Goal: Information Seeking & Learning: Learn about a topic

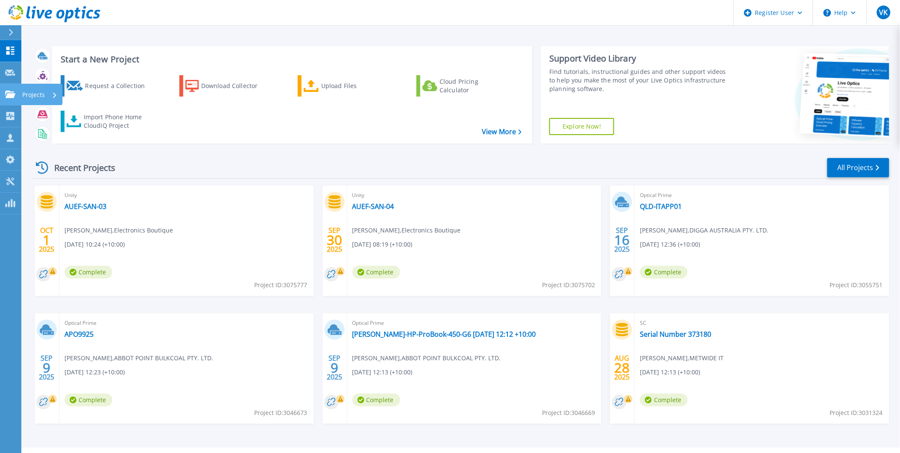
click at [16, 97] on link "Projects Projects" at bounding box center [10, 95] width 21 height 22
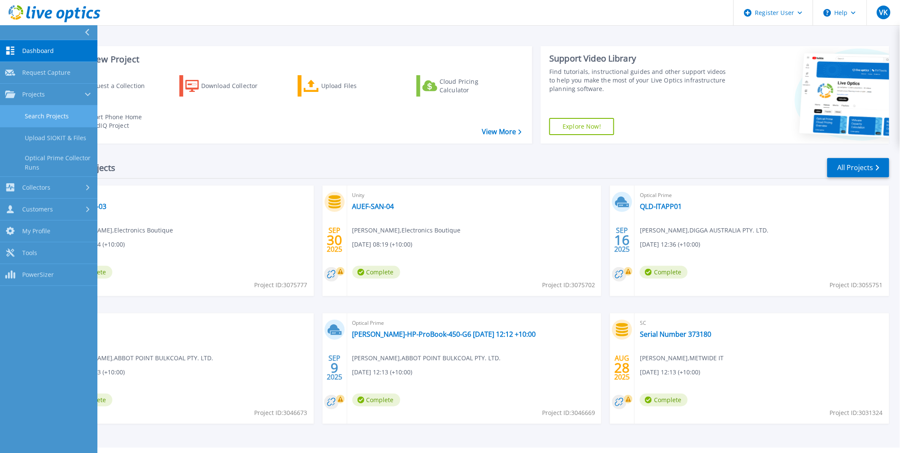
click at [59, 111] on link "Search Projects" at bounding box center [48, 116] width 97 height 22
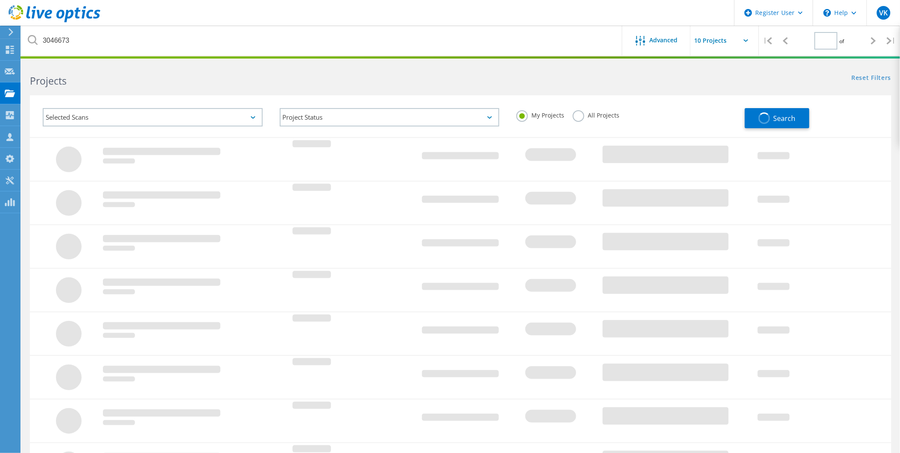
type input "1"
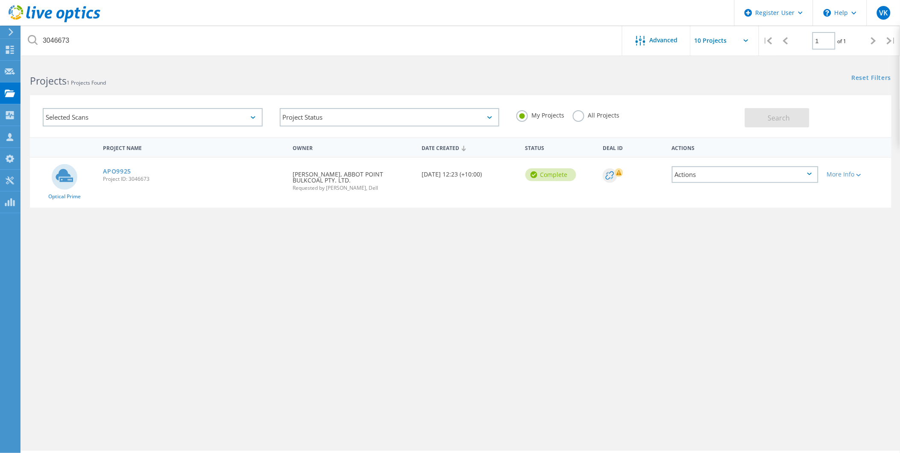
click at [595, 112] on label "All Projects" at bounding box center [596, 114] width 47 height 8
click at [0, 0] on input "All Projects" at bounding box center [0, 0] width 0 height 0
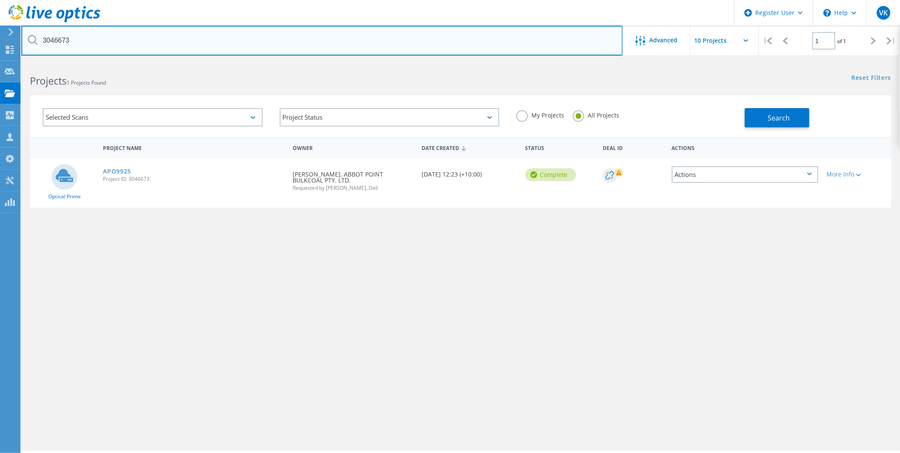
click at [64, 37] on input "3046673" at bounding box center [321, 41] width 601 height 30
paste input "2983647"
type input "2983647"
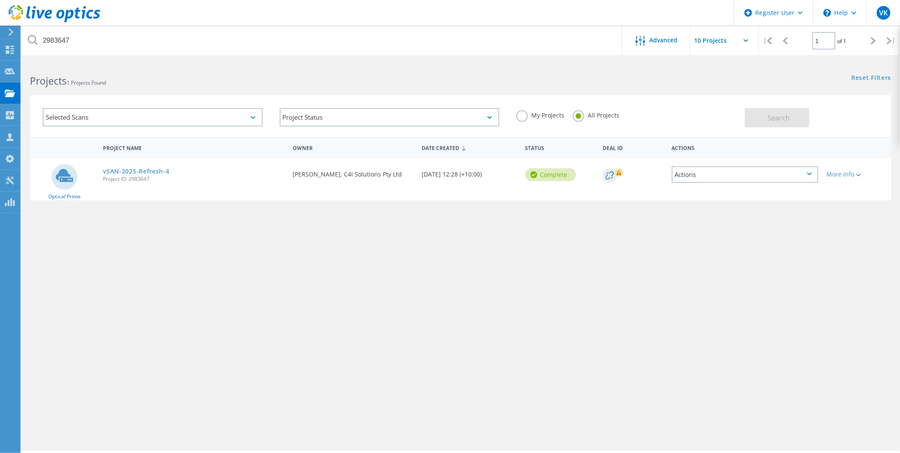
drag, startPoint x: 149, startPoint y: 167, endPoint x: 286, endPoint y: 192, distance: 139.8
click at [149, 168] on link "vSAN-2025-Refresh-4" at bounding box center [136, 171] width 66 height 6
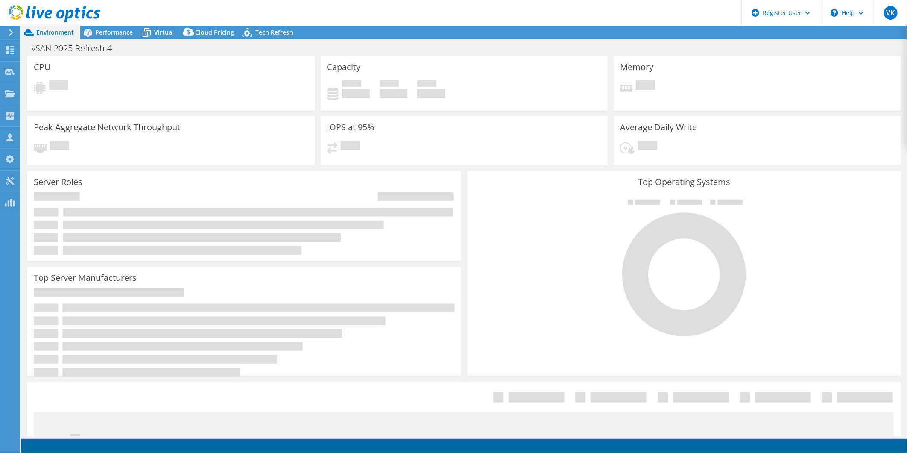
select select "Australia"
select select "AUD"
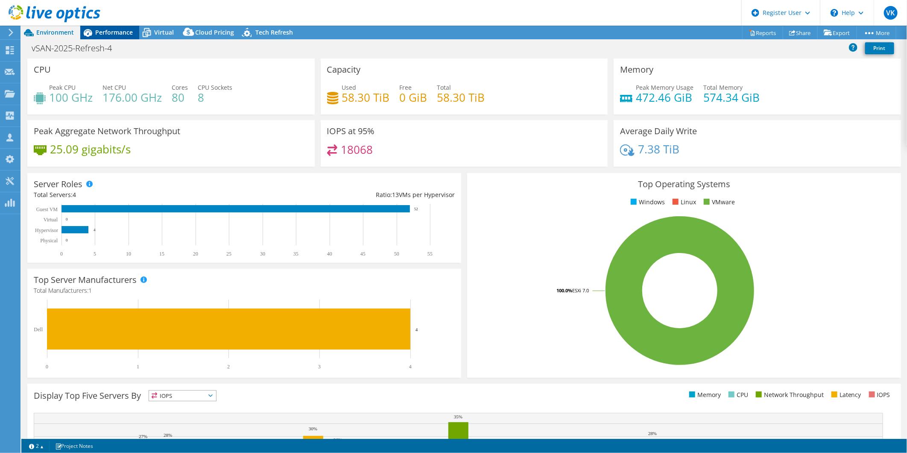
click at [116, 27] on div "Performance" at bounding box center [109, 33] width 59 height 14
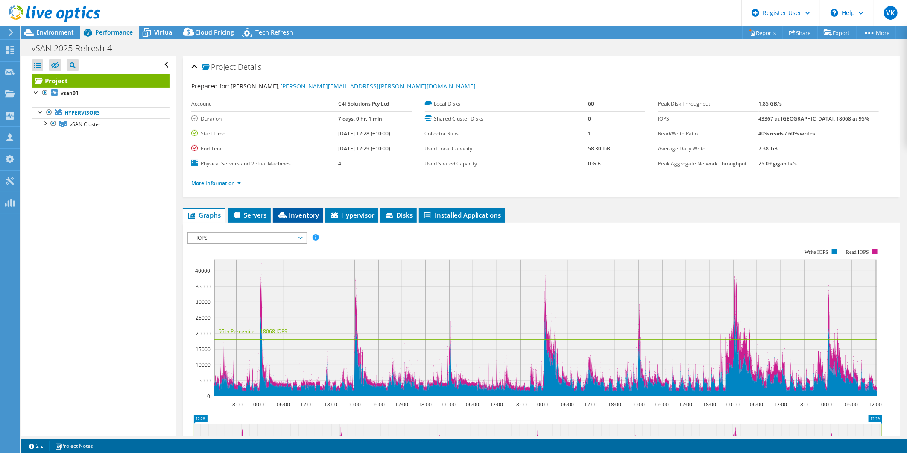
click at [317, 213] on span "Inventory" at bounding box center [298, 215] width 42 height 9
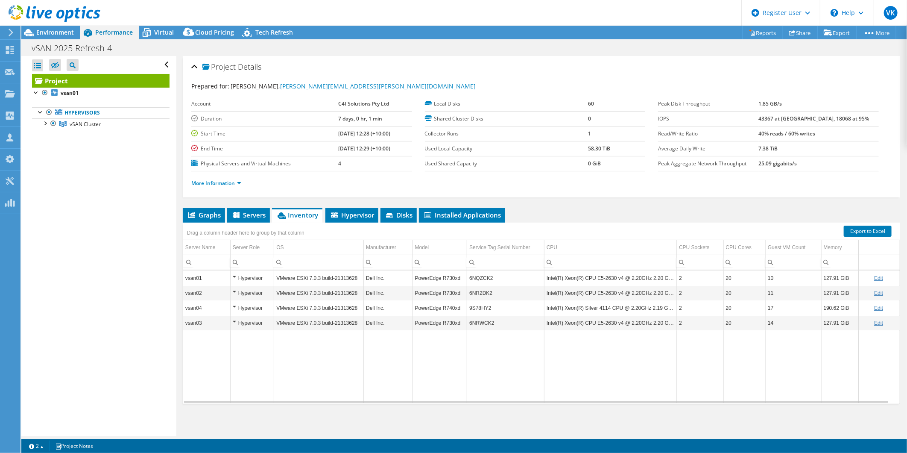
click at [477, 275] on td "6NQZCK2" at bounding box center [505, 277] width 77 height 15
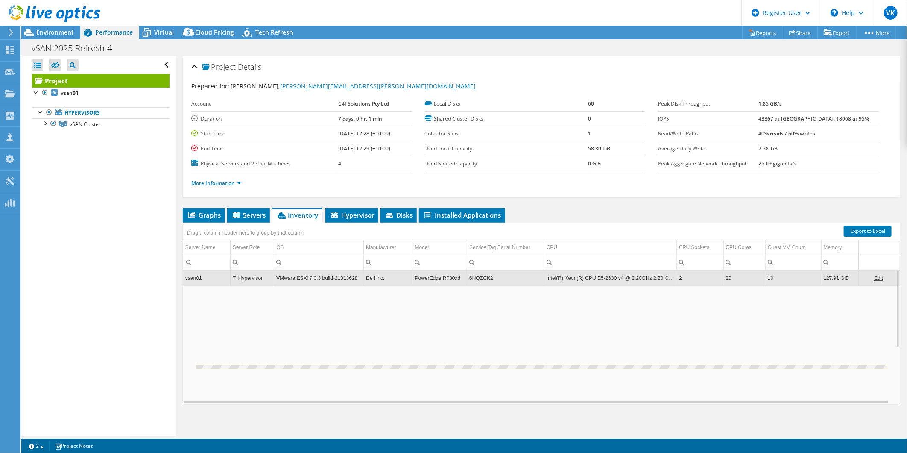
click at [477, 275] on td "6NQZCK2" at bounding box center [505, 277] width 77 height 15
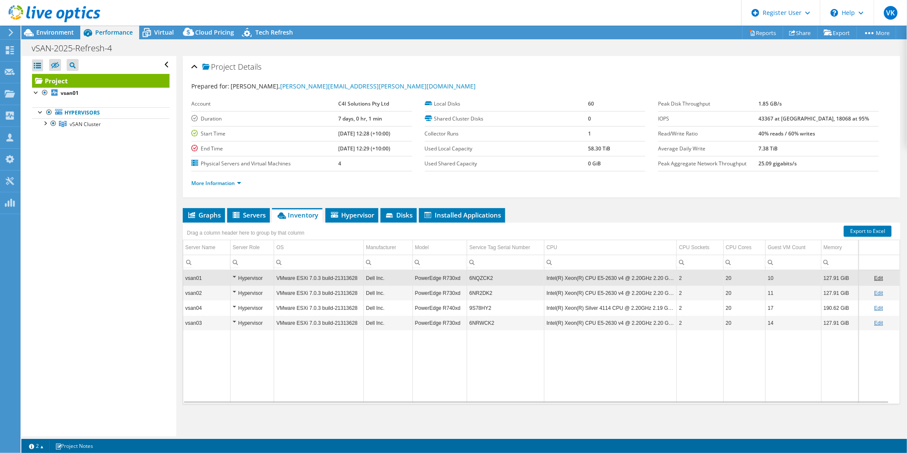
click at [484, 278] on td "6NQZCK2" at bounding box center [505, 277] width 77 height 15
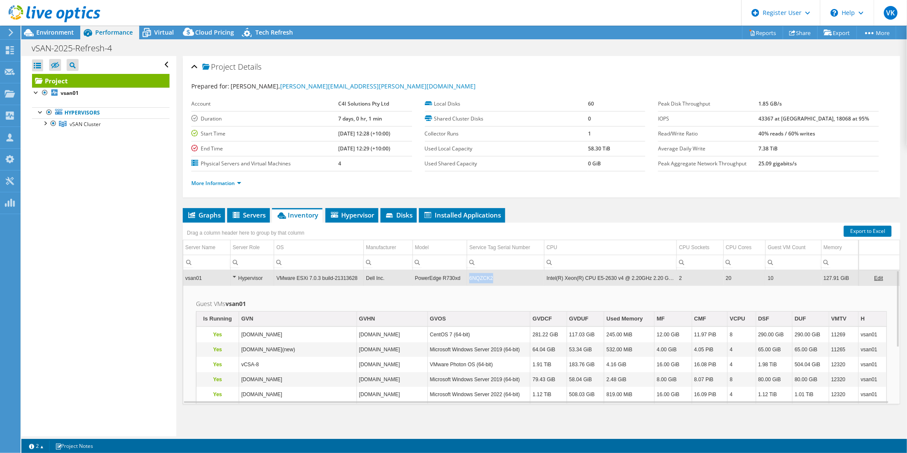
drag, startPoint x: 468, startPoint y: 278, endPoint x: 499, endPoint y: 278, distance: 31.2
click at [499, 278] on td "6NQZCK2" at bounding box center [505, 277] width 77 height 15
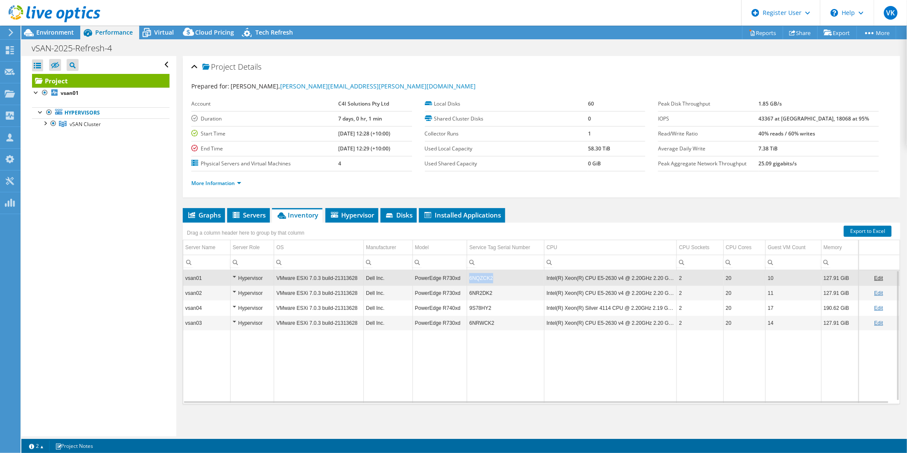
drag, startPoint x: 500, startPoint y: 279, endPoint x: 468, endPoint y: 279, distance: 32.0
click at [468, 279] on td "6NQZCK2" at bounding box center [505, 277] width 77 height 15
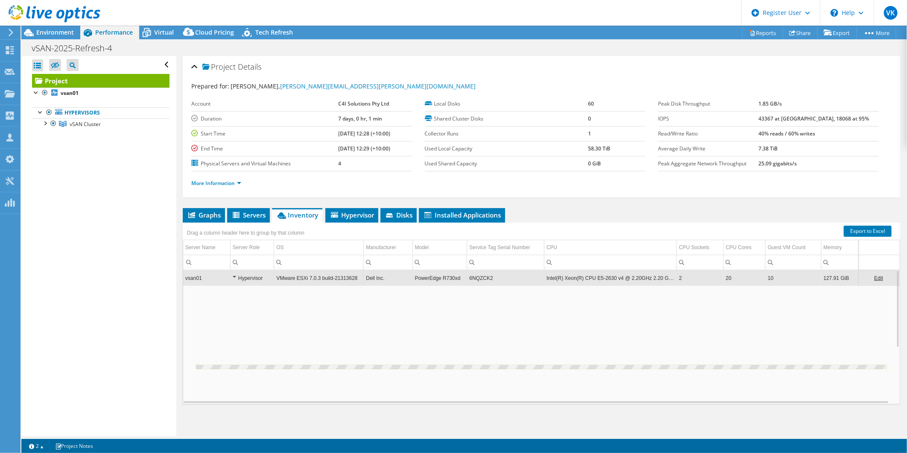
copy td "6NQZCK2"
